Goal: Information Seeking & Learning: Learn about a topic

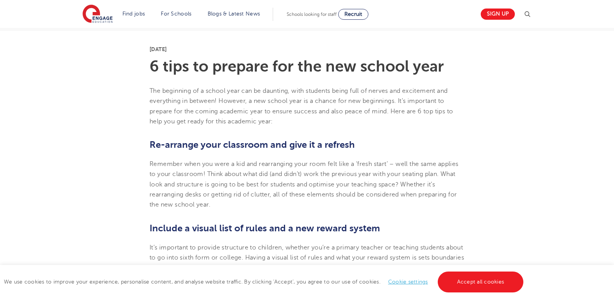
scroll to position [180, 0]
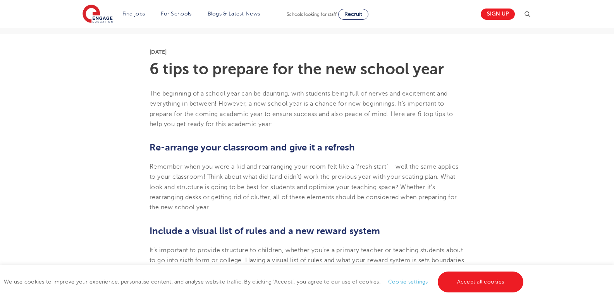
click at [260, 112] on span "The beginning of a school year can be daunting, with students being full of ner…" at bounding box center [301, 109] width 303 height 38
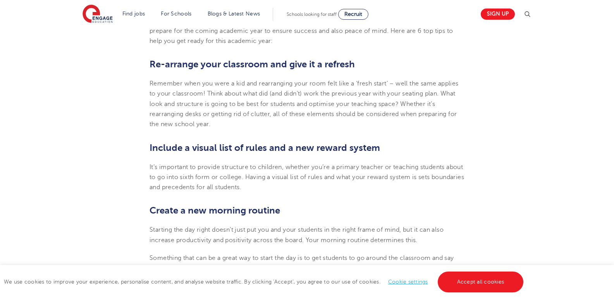
scroll to position [264, 0]
click at [207, 91] on span "Remember when you were a kid and rearranging your room felt like a ‘fresh start…" at bounding box center [304, 104] width 309 height 48
click at [153, 88] on p "Remember when you were a kid and rearranging your room felt like a ‘fresh start…" at bounding box center [307, 103] width 315 height 51
click at [150, 84] on span "Remember when you were a kid and rearranging your room felt like a ‘fresh start…" at bounding box center [304, 104] width 309 height 48
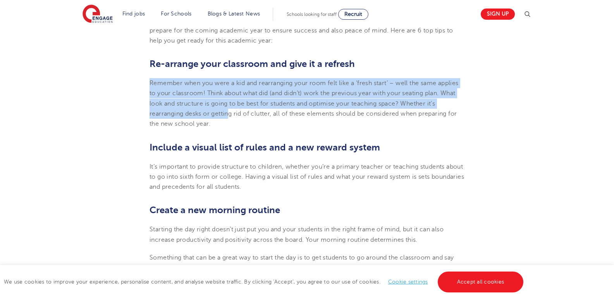
drag, startPoint x: 150, startPoint y: 84, endPoint x: 229, endPoint y: 119, distance: 86.4
click at [229, 119] on p "Remember when you were a kid and rearranging your room felt like a ‘fresh start…" at bounding box center [307, 103] width 315 height 51
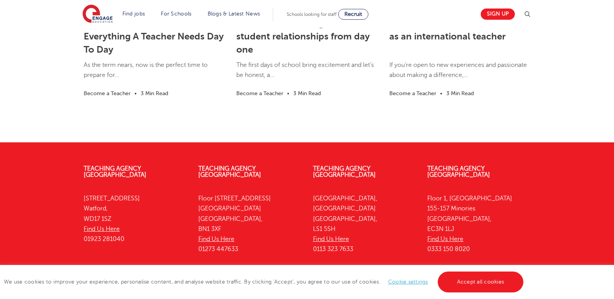
scroll to position [923, 0]
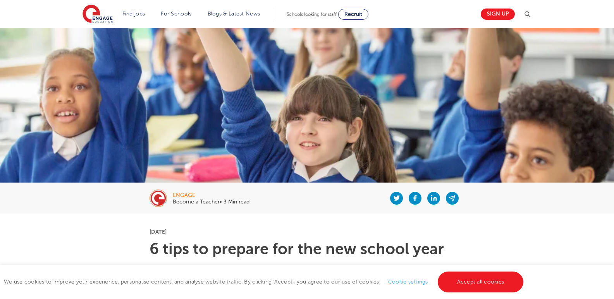
scroll to position [923, 0]
